Goal: Task Accomplishment & Management: Complete application form

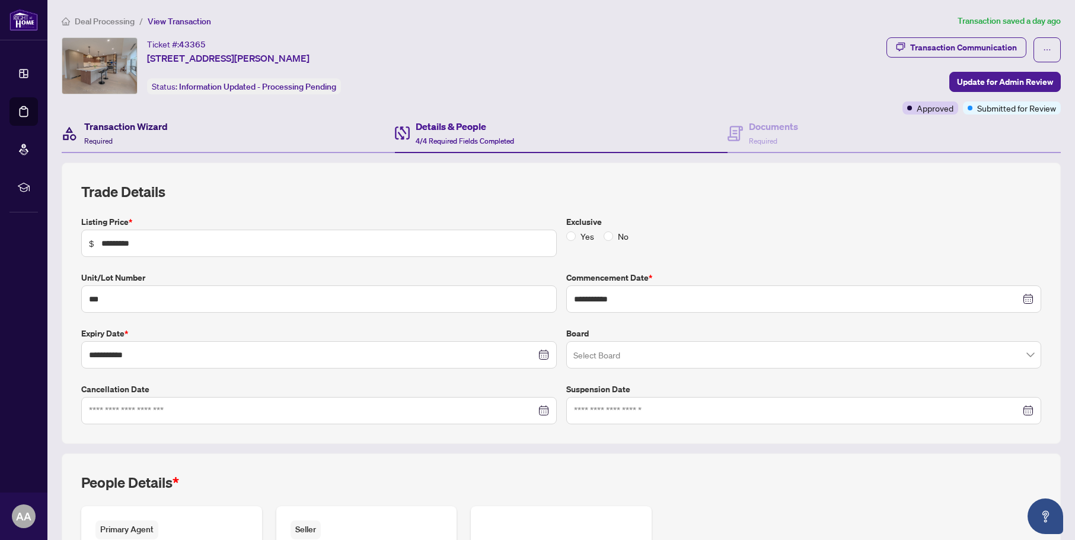
click at [115, 124] on h4 "Transaction Wizard" at bounding box center [126, 126] width 84 height 14
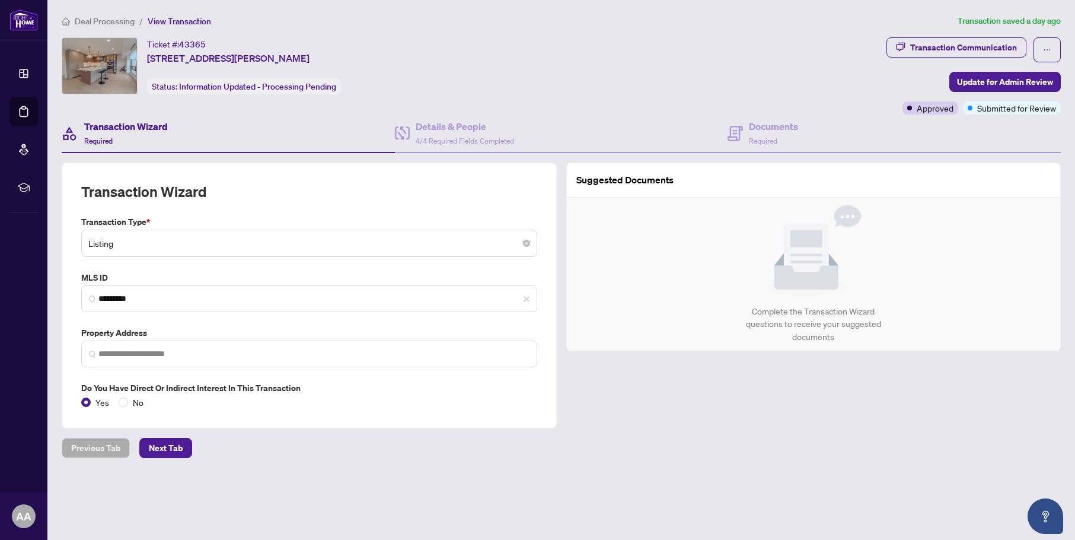
type input "**********"
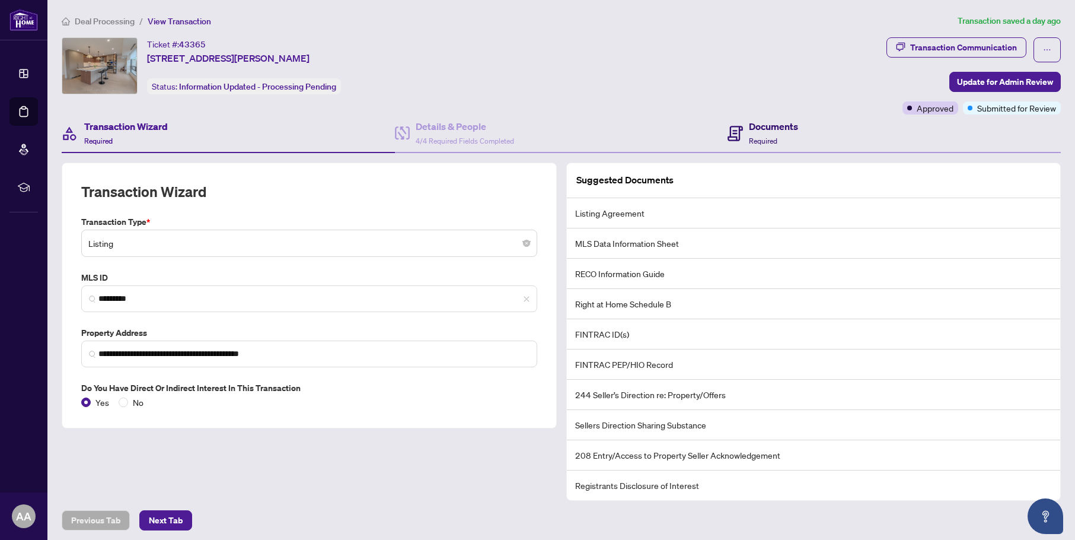
click at [769, 129] on h4 "Documents" at bounding box center [773, 126] width 49 height 14
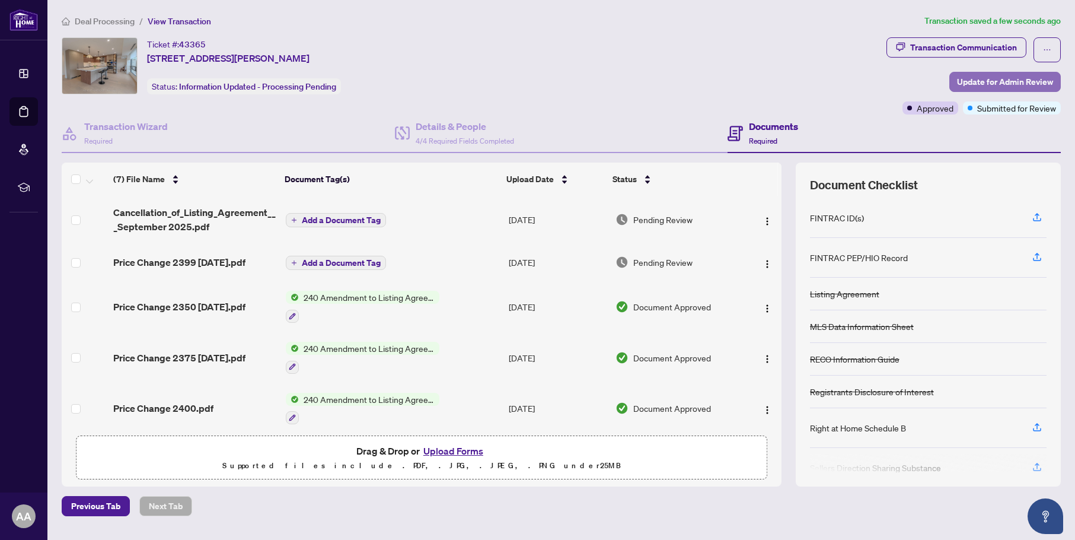
click at [1016, 79] on span "Update for Admin Review" at bounding box center [1005, 81] width 96 height 19
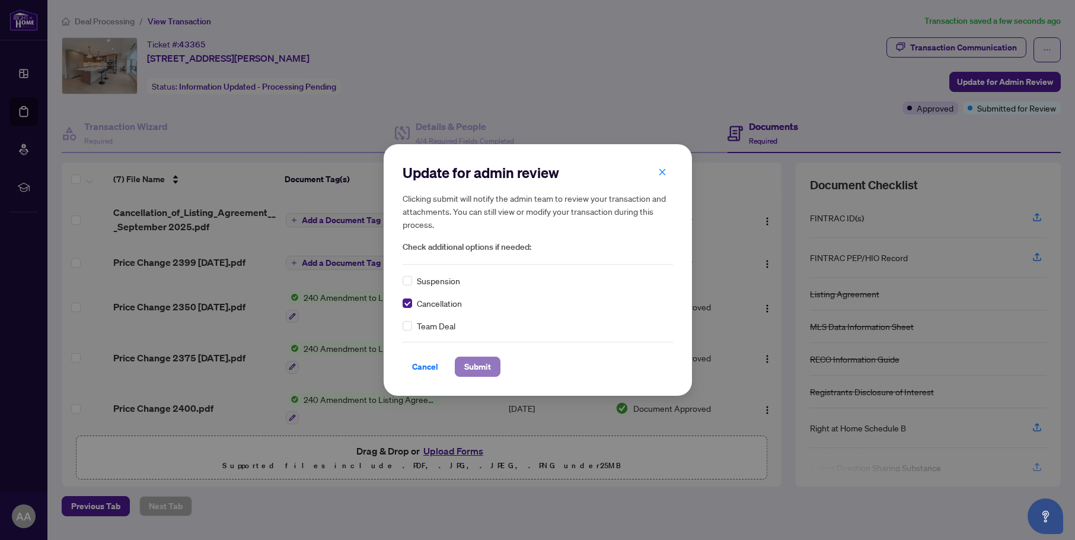
click at [476, 367] on span "Submit" at bounding box center [477, 366] width 27 height 19
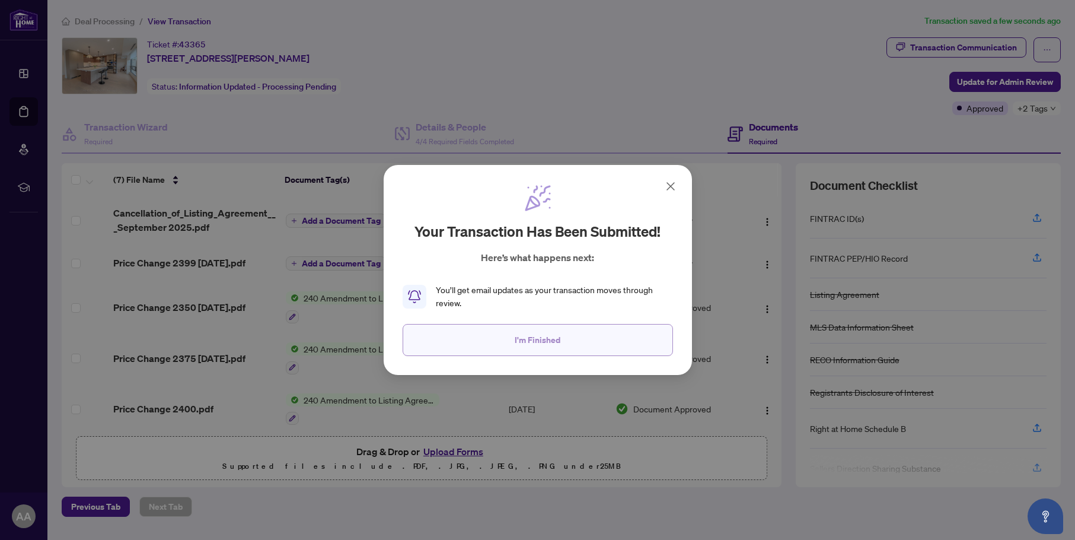
click at [521, 342] on span "I'm Finished" at bounding box center [538, 339] width 46 height 19
